Goal: Browse casually: Explore the website without a specific task or goal

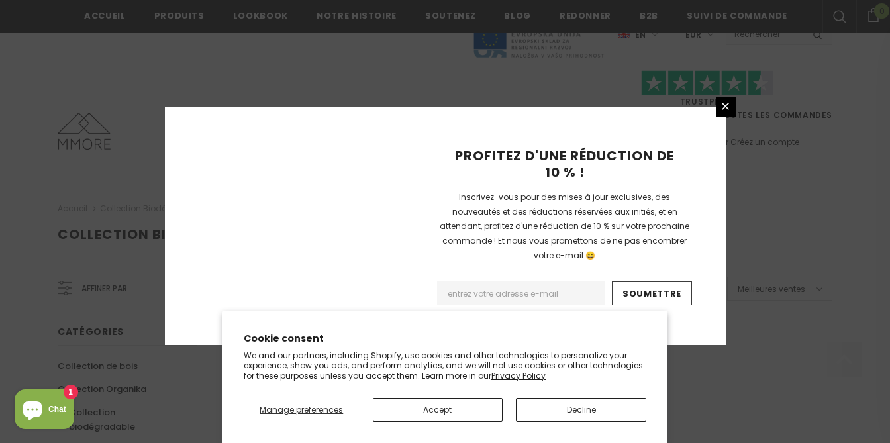
scroll to position [946, 0]
